Goal: Task Accomplishment & Management: Manage account settings

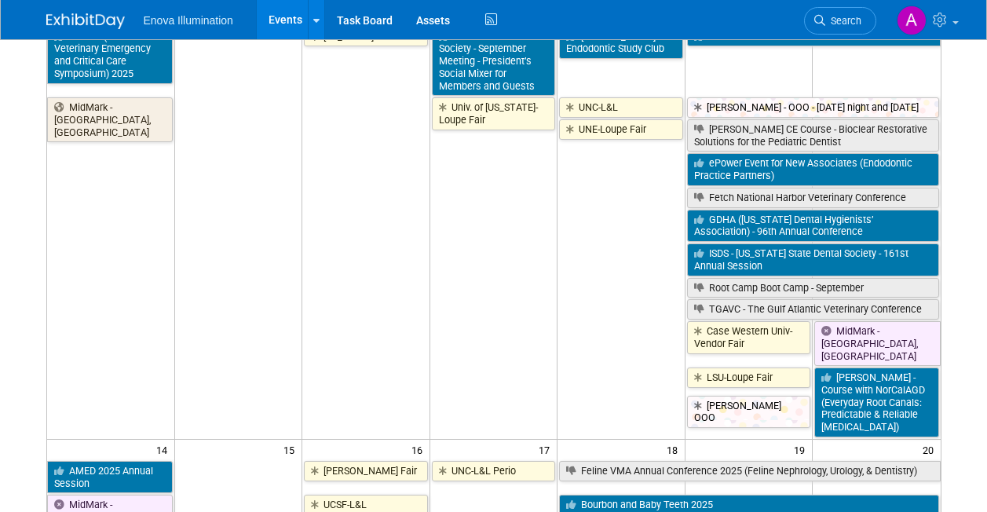
scroll to position [314, 0]
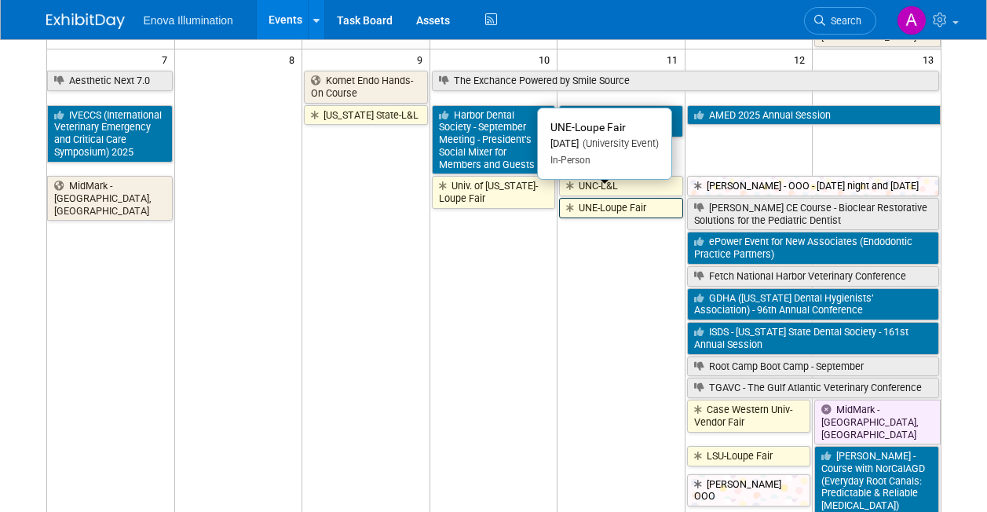
click at [602, 204] on link "UNE-Loupe Fair" at bounding box center [621, 208] width 124 height 20
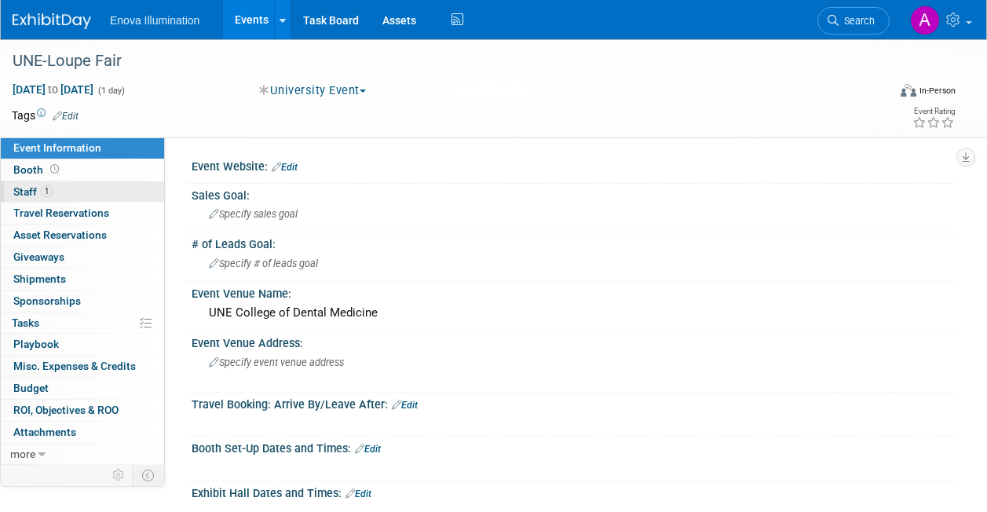
click at [115, 191] on link "1 Staff 1" at bounding box center [82, 191] width 163 height 21
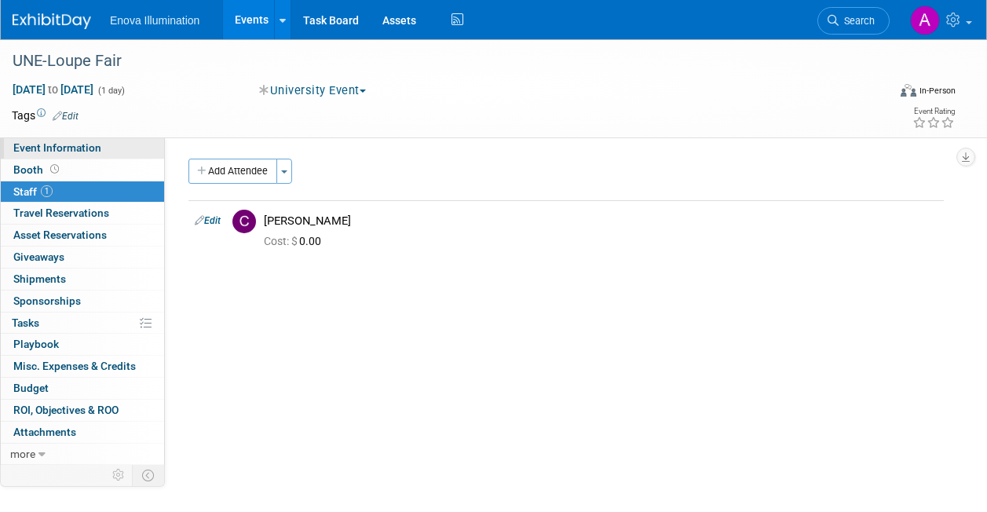
click at [51, 151] on span "Event Information" at bounding box center [57, 147] width 88 height 13
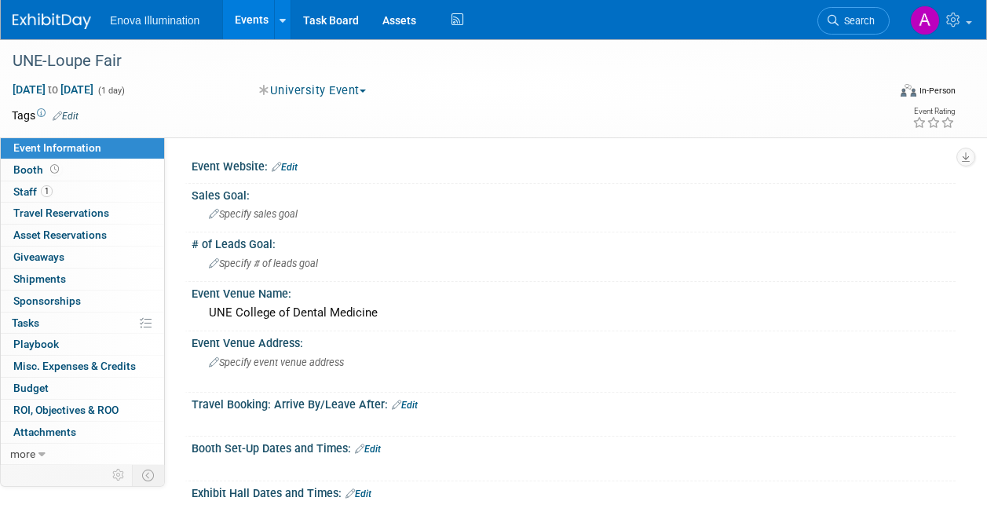
click at [27, 15] on img at bounding box center [52, 21] width 78 height 16
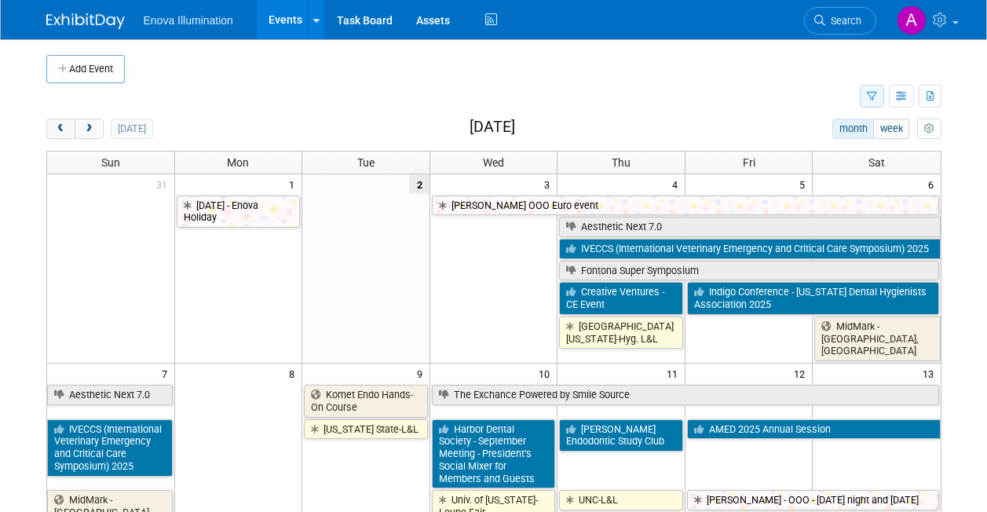
click at [873, 97] on icon "button" at bounding box center [872, 97] width 10 height 10
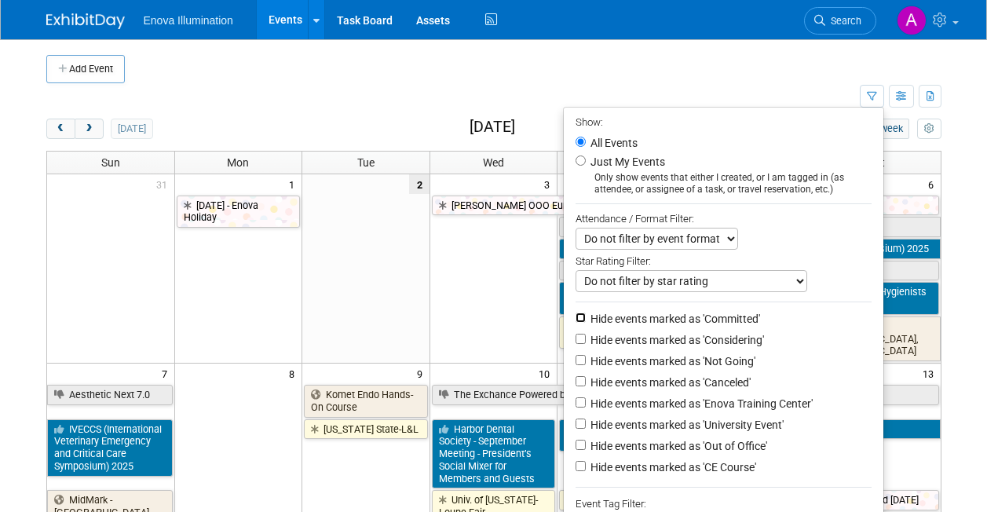
click at [575, 320] on input "Hide events marked as 'Committed'" at bounding box center [580, 317] width 10 height 10
checkbox input "true"
click at [575, 339] on input "Hide events marked as 'Considering'" at bounding box center [580, 339] width 10 height 10
checkbox input "true"
click at [575, 359] on li "Hide events marked as 'Not Going'" at bounding box center [723, 362] width 319 height 21
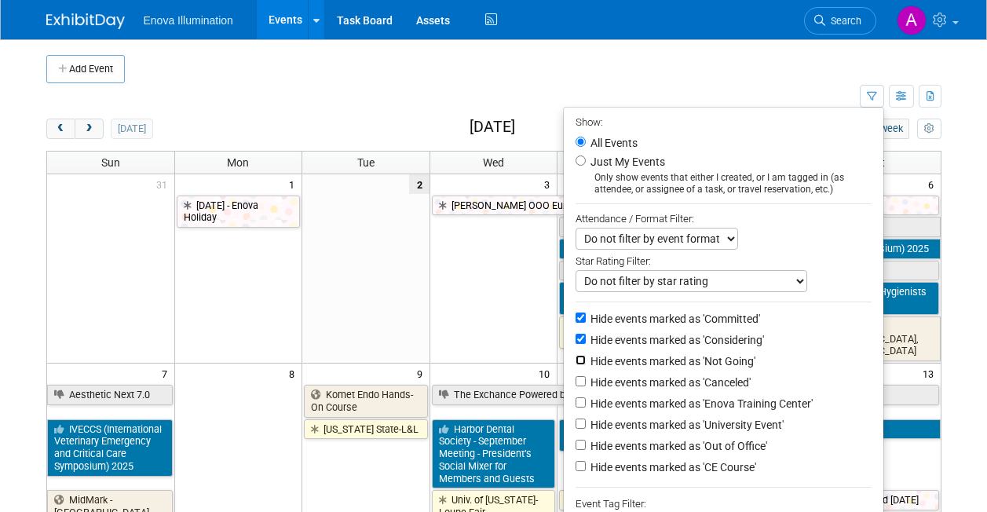
click at [575, 365] on input "Hide events marked as 'Not Going'" at bounding box center [580, 360] width 10 height 10
checkbox input "true"
click at [575, 386] on input "Hide events marked as 'Canceled'" at bounding box center [580, 381] width 10 height 10
checkbox input "true"
click at [575, 407] on input "Hide events marked as 'Enova Training Center'" at bounding box center [580, 402] width 10 height 10
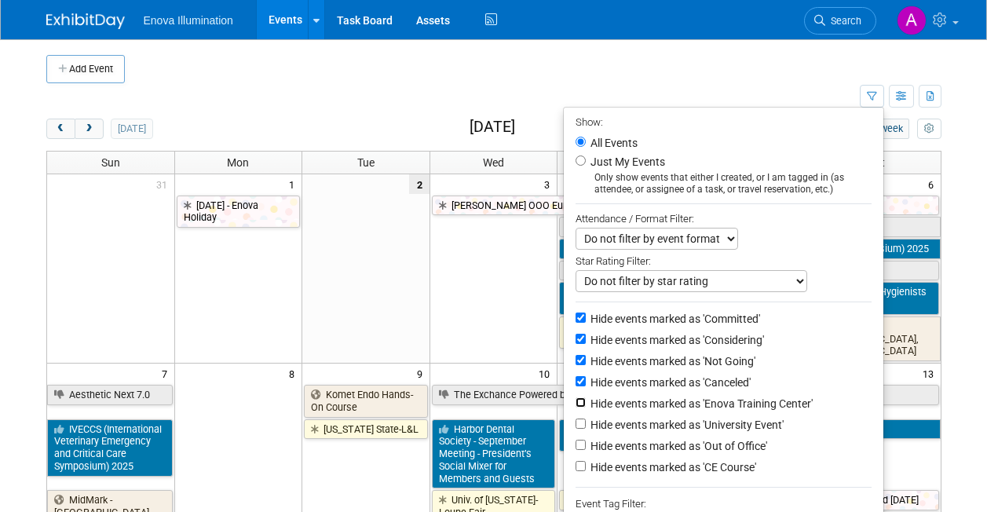
checkbox input "true"
click at [576, 450] on input "Hide events marked as 'Out of Office'" at bounding box center [580, 445] width 10 height 10
checkbox input "true"
click at [575, 471] on input "Hide events marked as 'CE Course'" at bounding box center [580, 466] width 10 height 10
checkbox input "true"
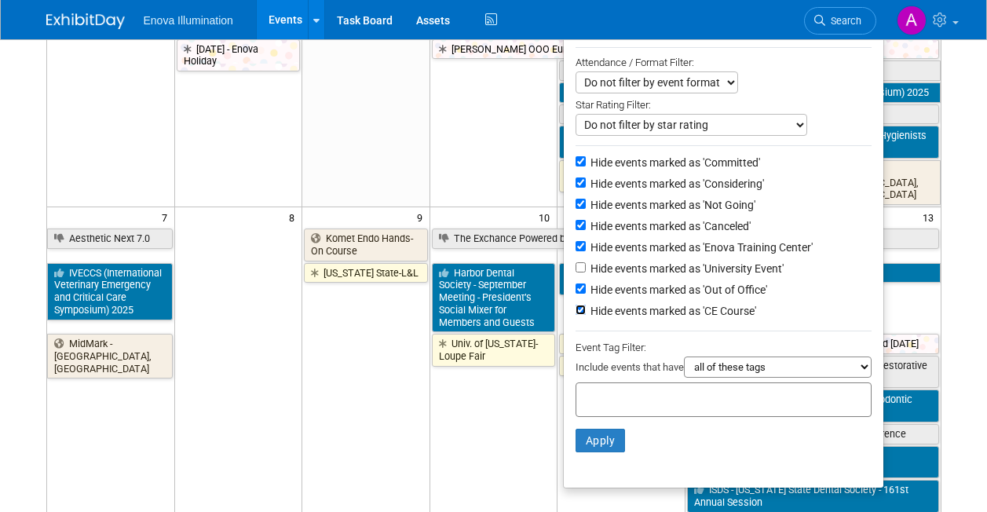
scroll to position [157, 0]
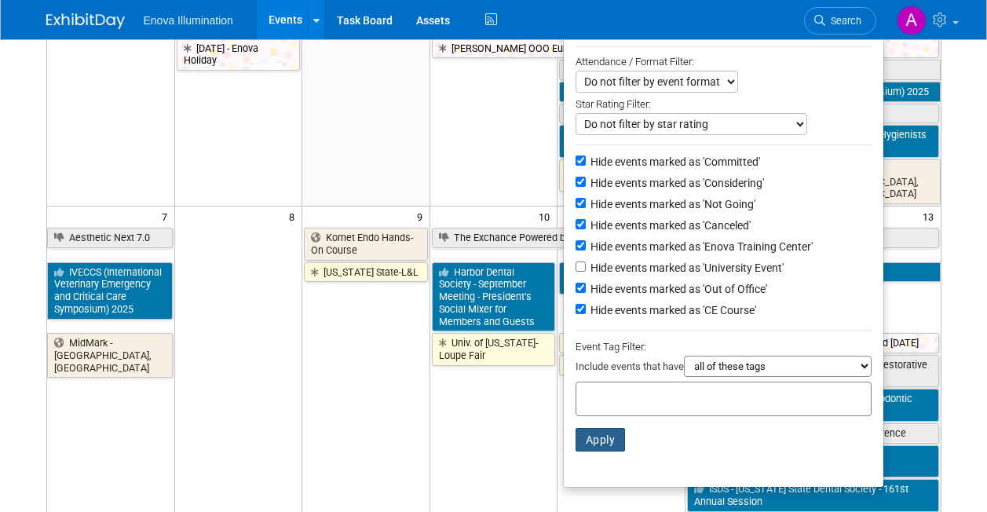
click at [599, 451] on button "Apply" at bounding box center [600, 440] width 50 height 24
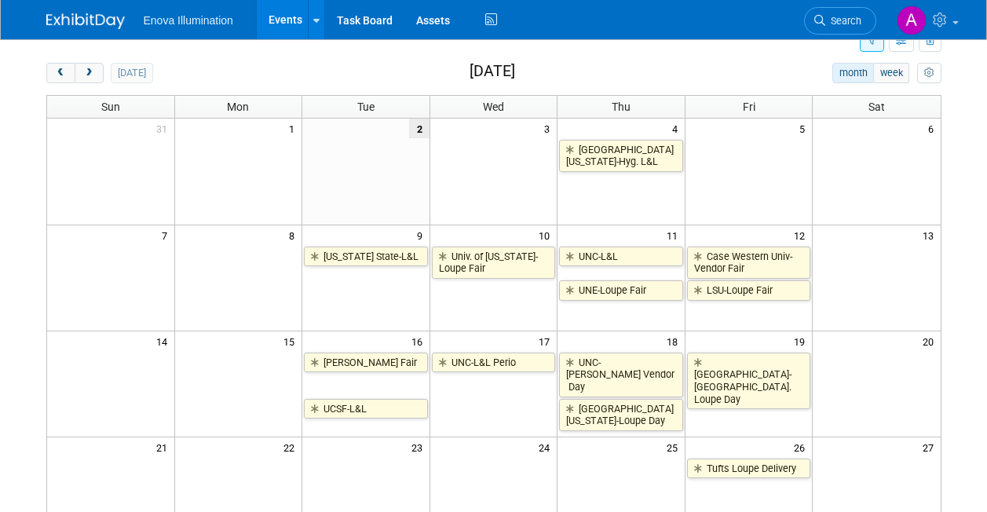
scroll to position [79, 0]
